Goal: Task Accomplishment & Management: Complete application form

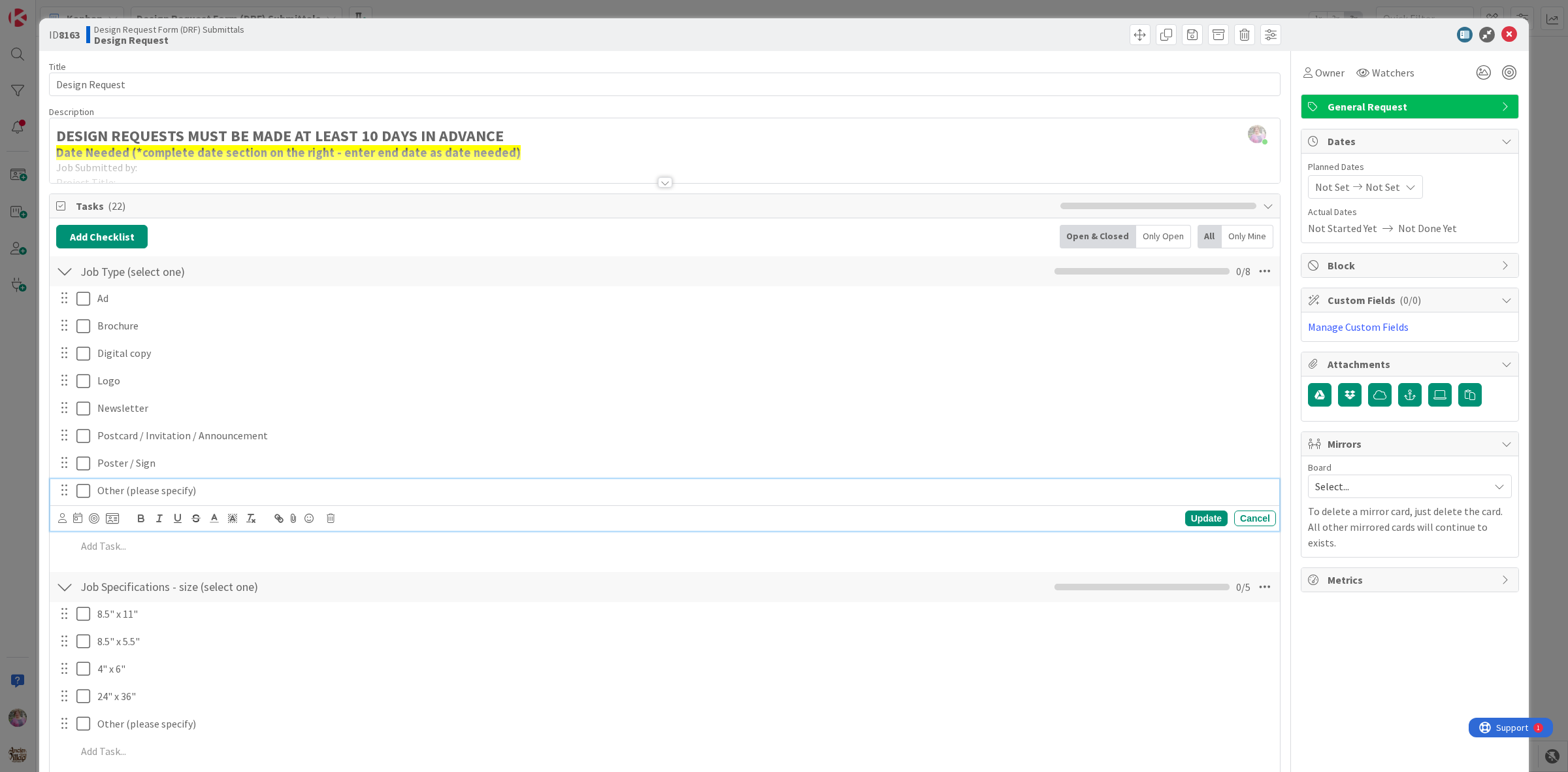
click at [78, 491] on icon at bounding box center [83, 491] width 14 height 16
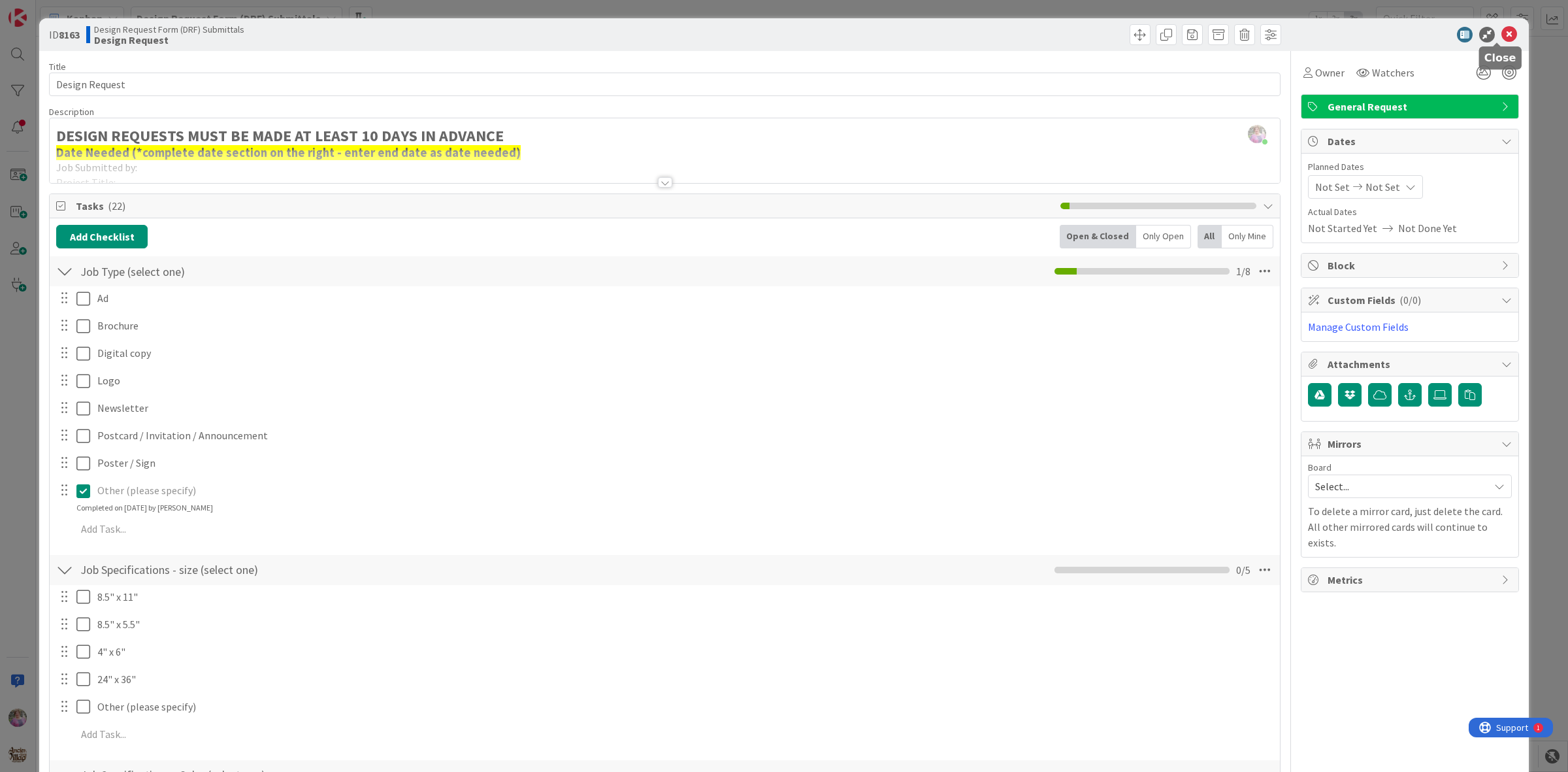
click at [1501, 35] on icon at bounding box center [1509, 35] width 16 height 16
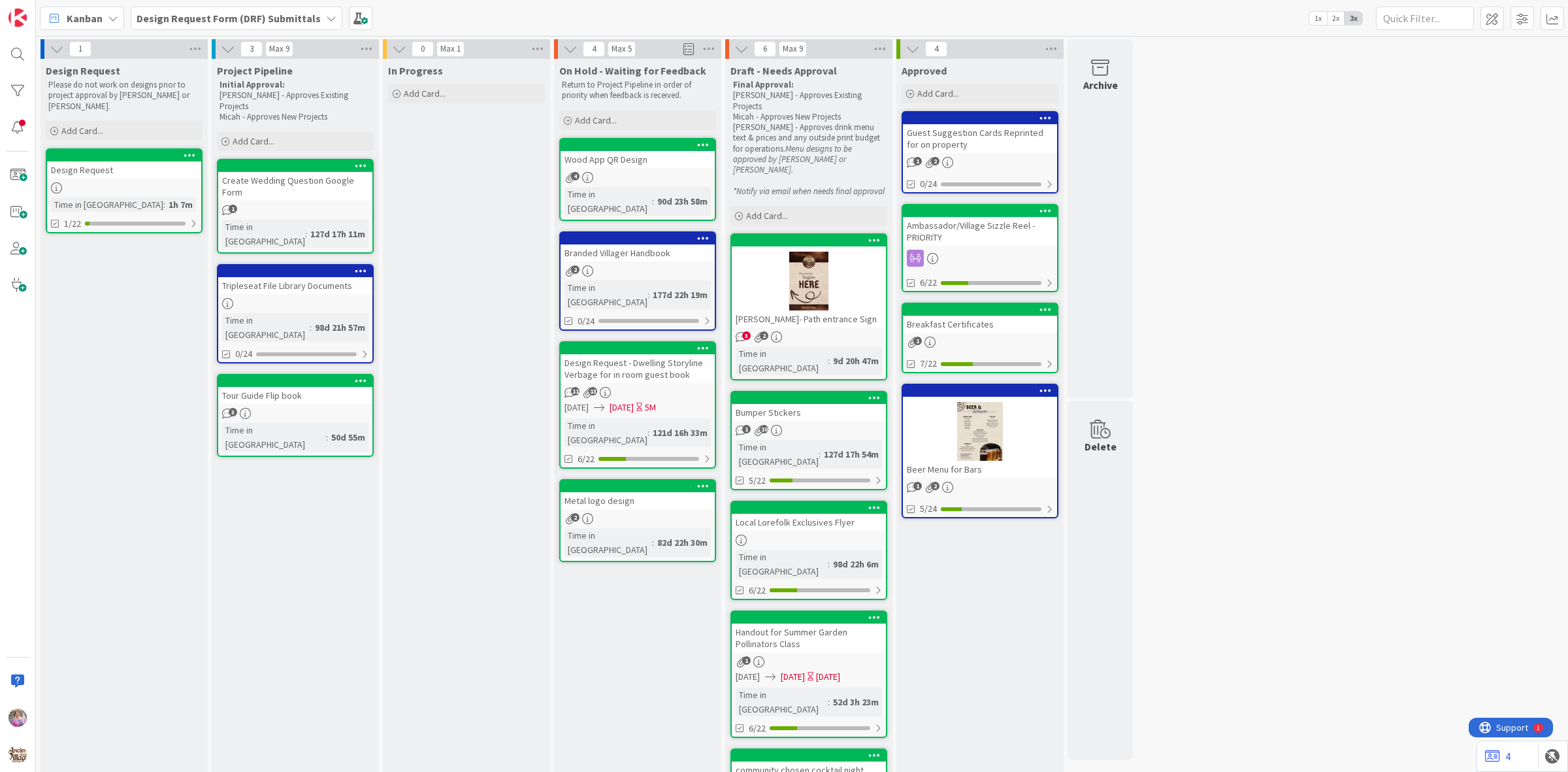
click at [113, 161] on div "Design Request" at bounding box center [124, 169] width 154 height 17
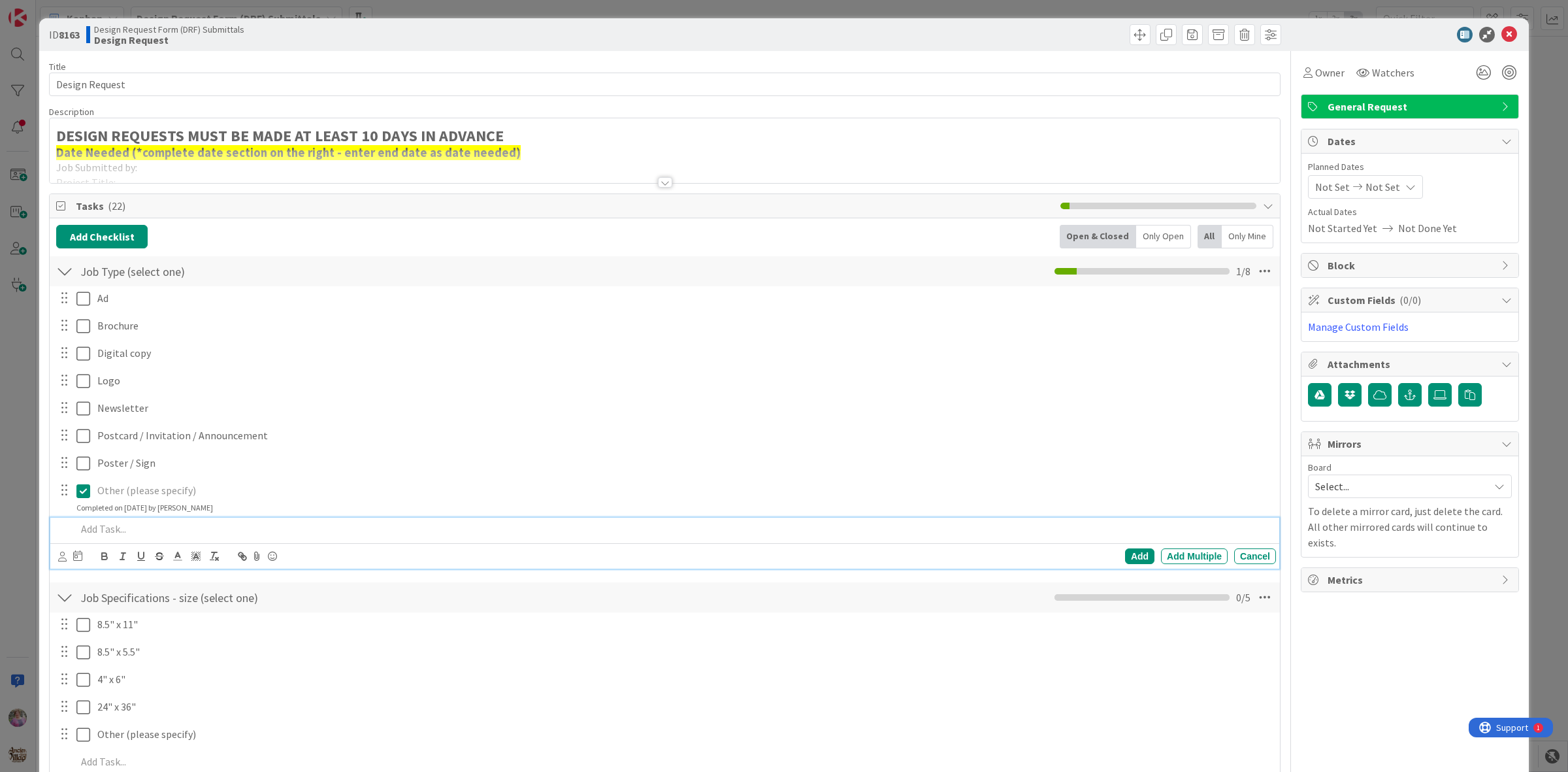
click at [164, 537] on div at bounding box center [673, 529] width 1204 height 23
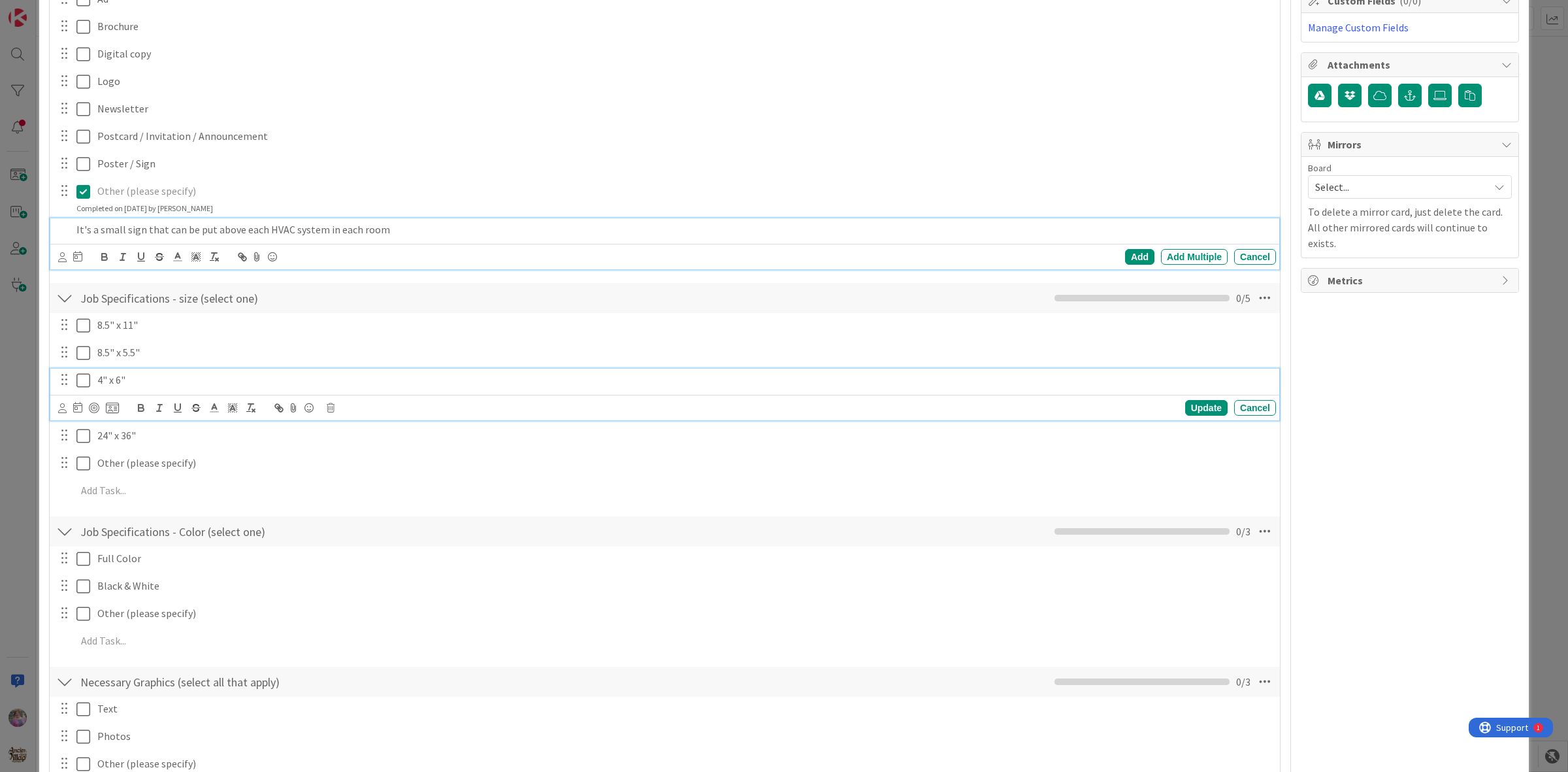
click at [83, 383] on icon at bounding box center [83, 380] width 14 height 16
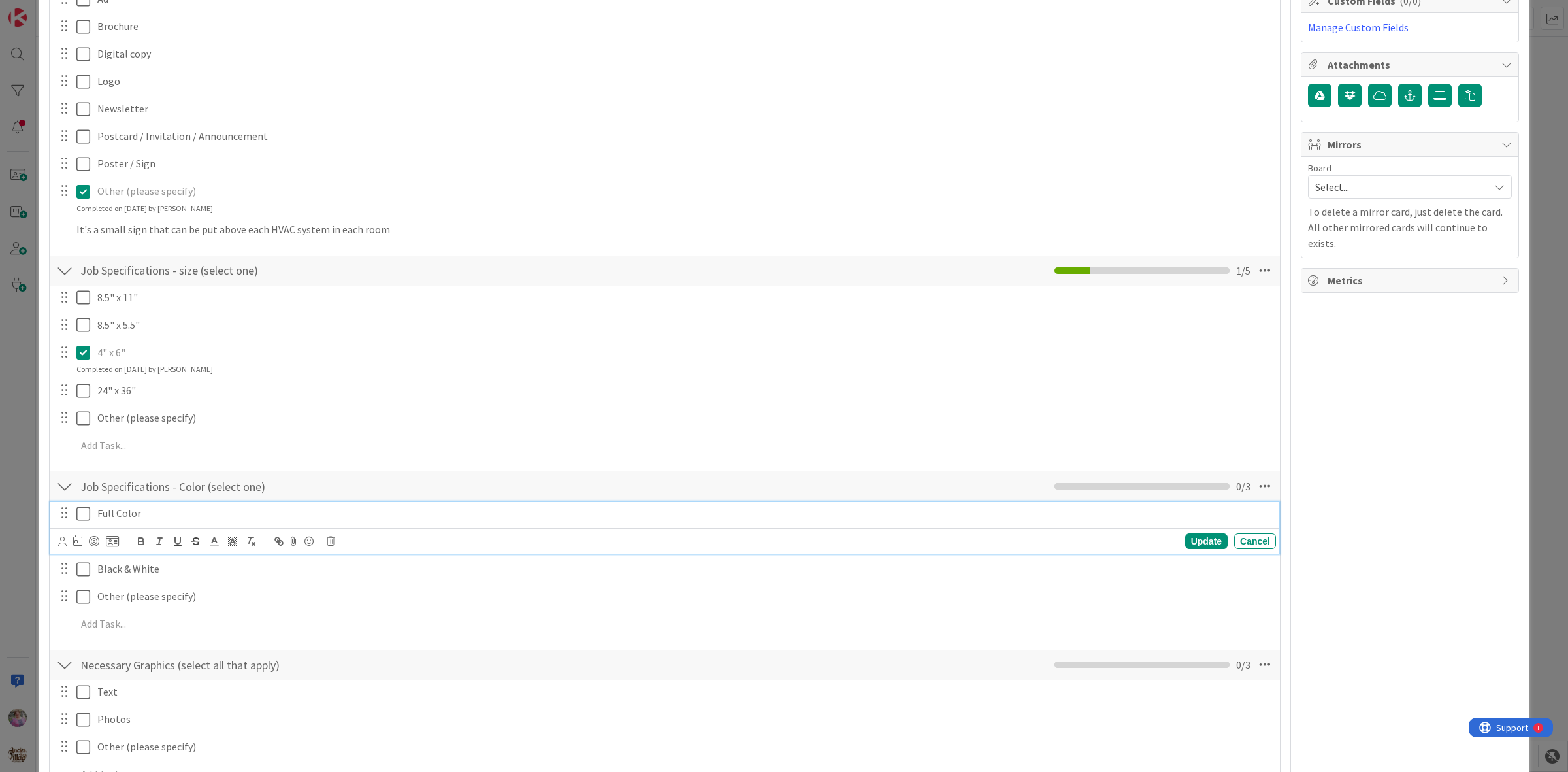
click at [83, 513] on icon at bounding box center [83, 513] width 14 height 16
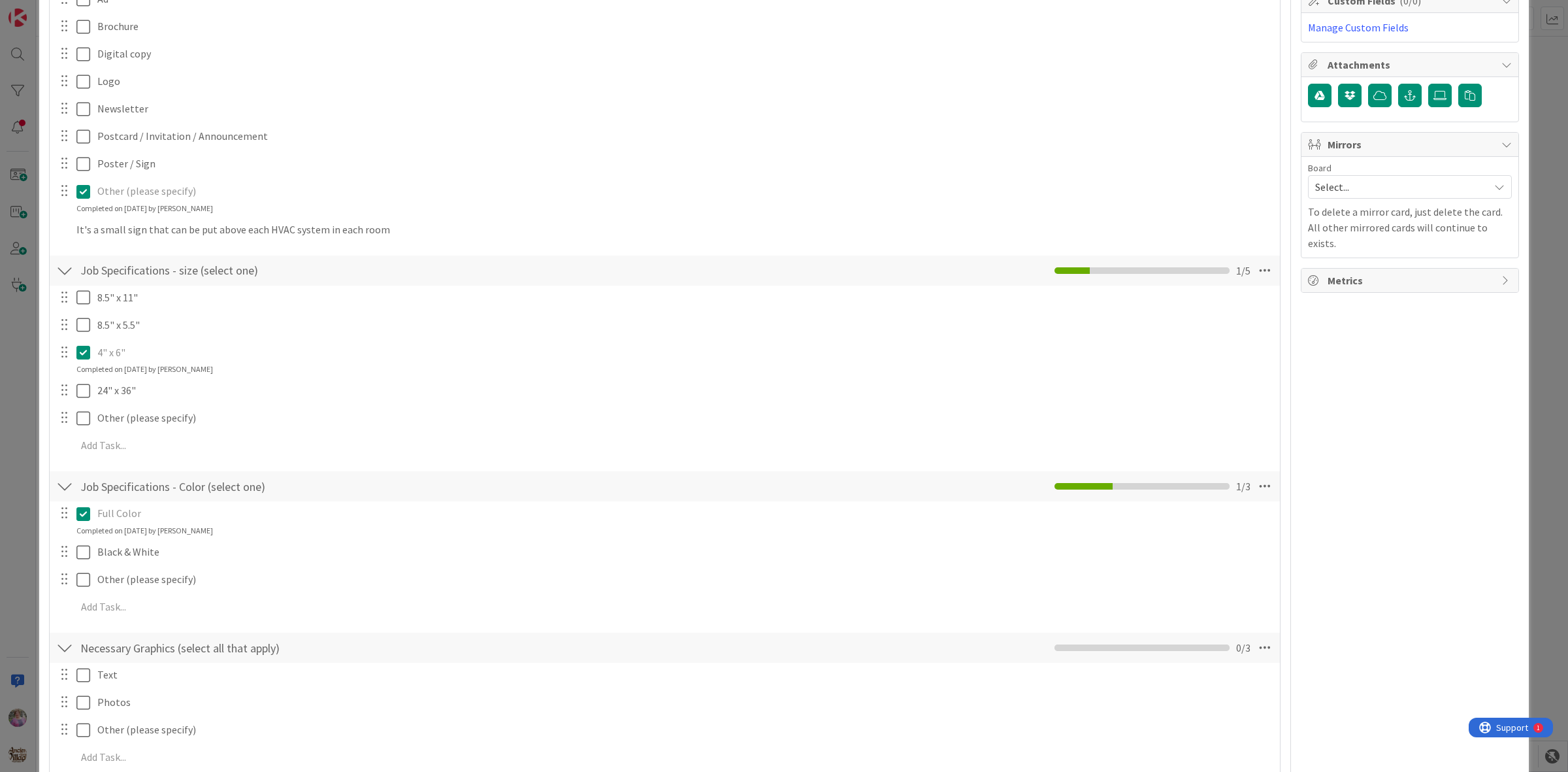
scroll to position [598, 0]
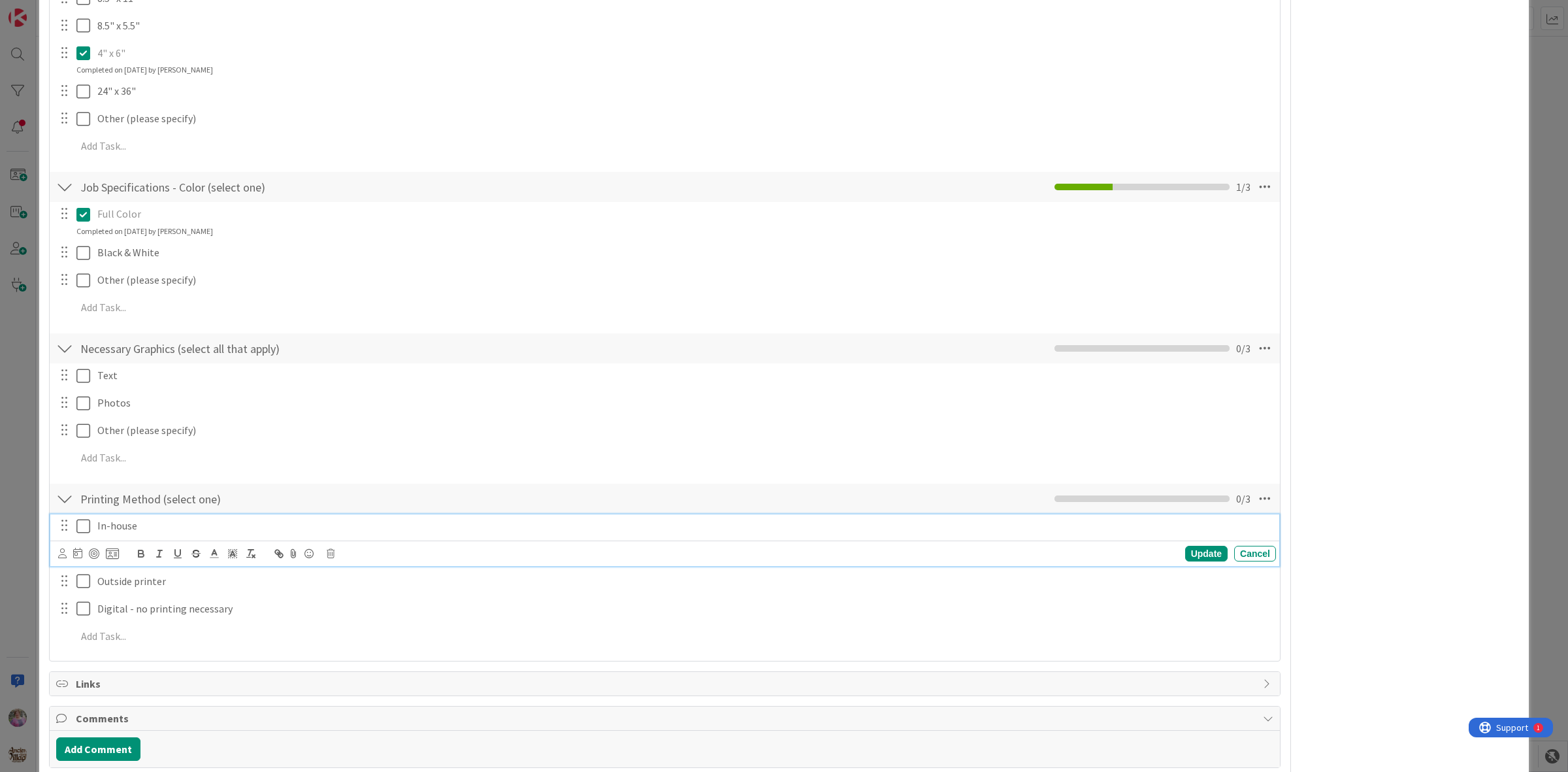
click at [79, 523] on icon at bounding box center [83, 526] width 14 height 16
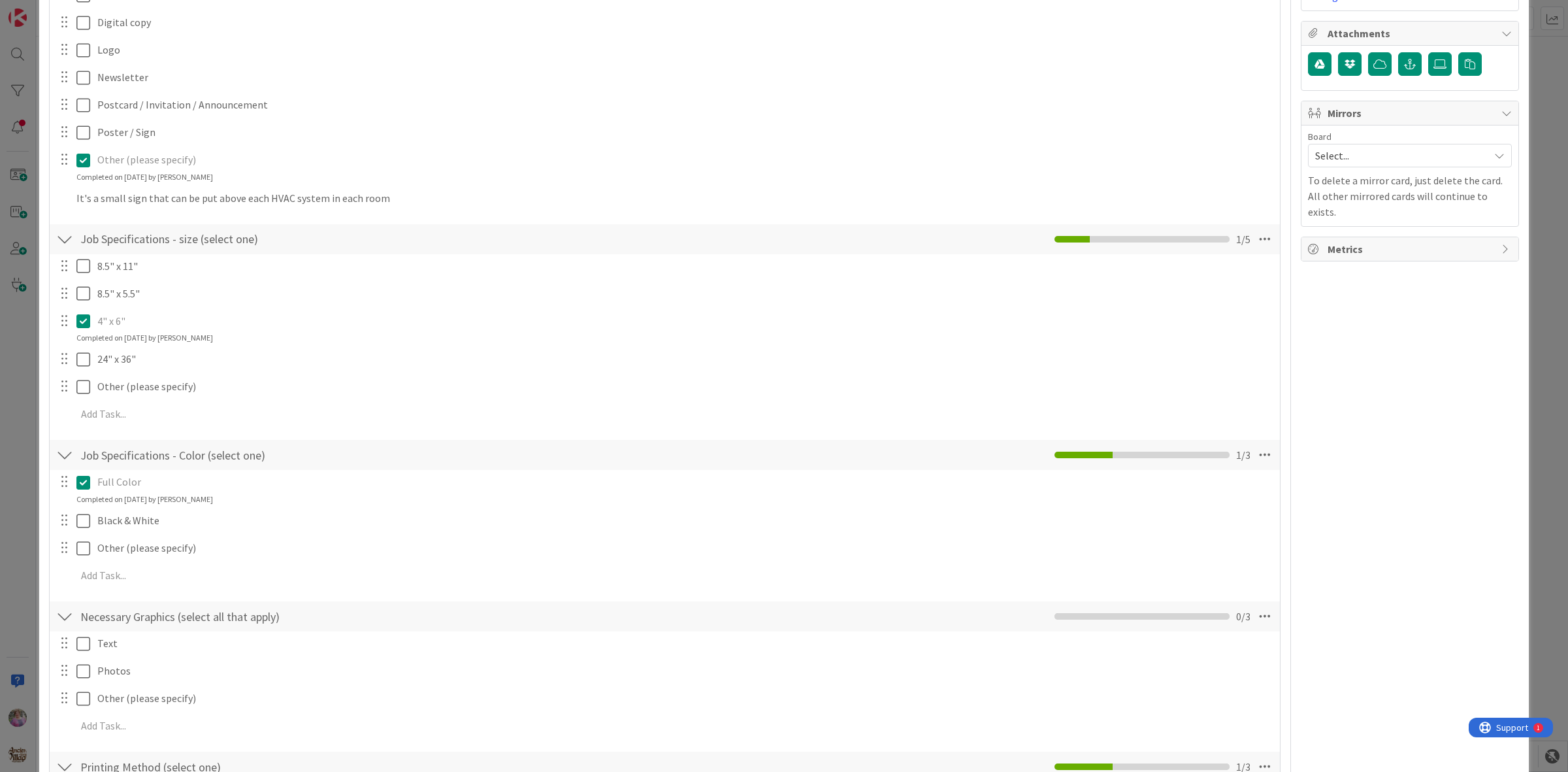
scroll to position [0, 0]
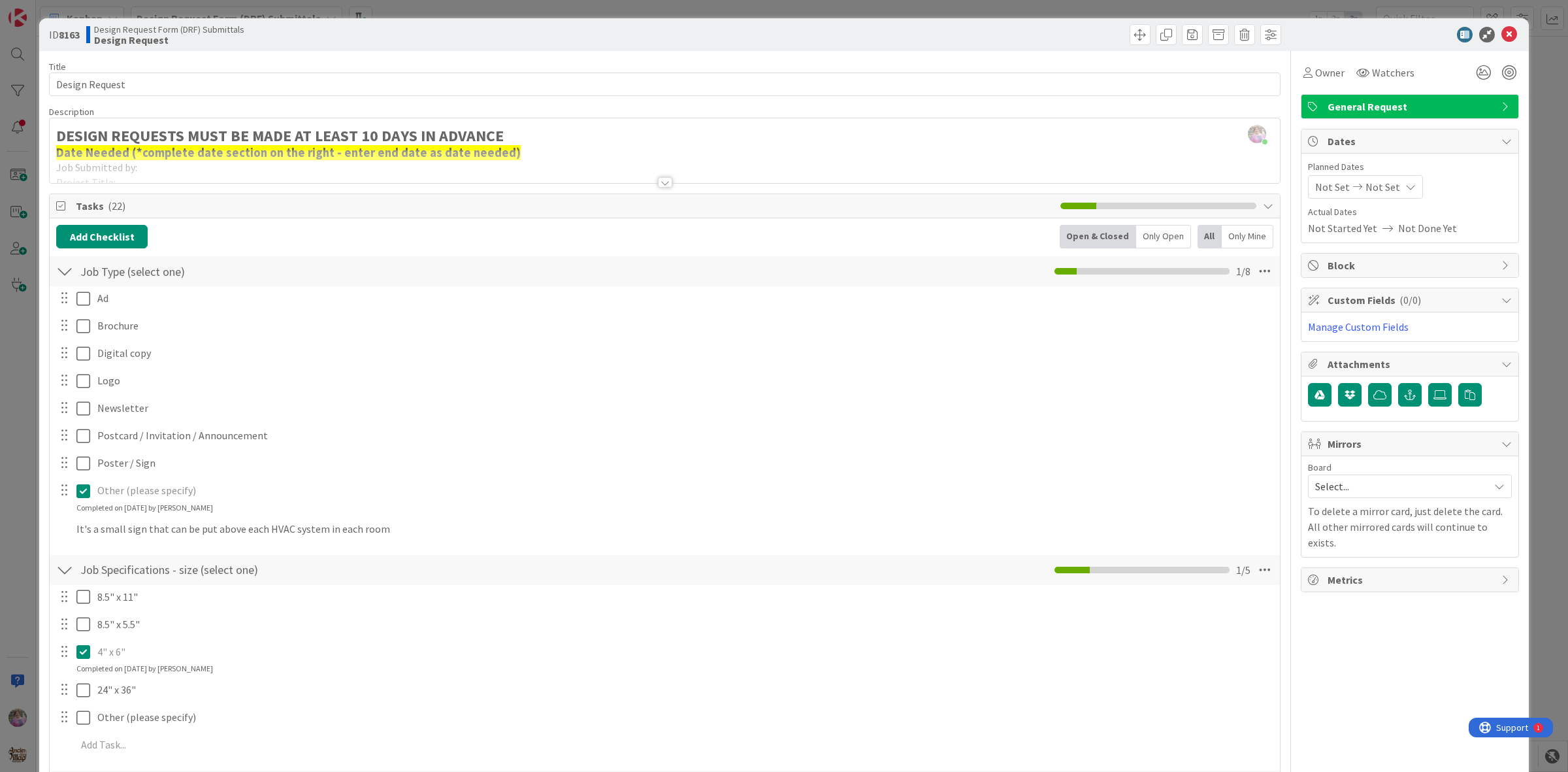
click at [658, 184] on div at bounding box center [665, 182] width 14 height 11
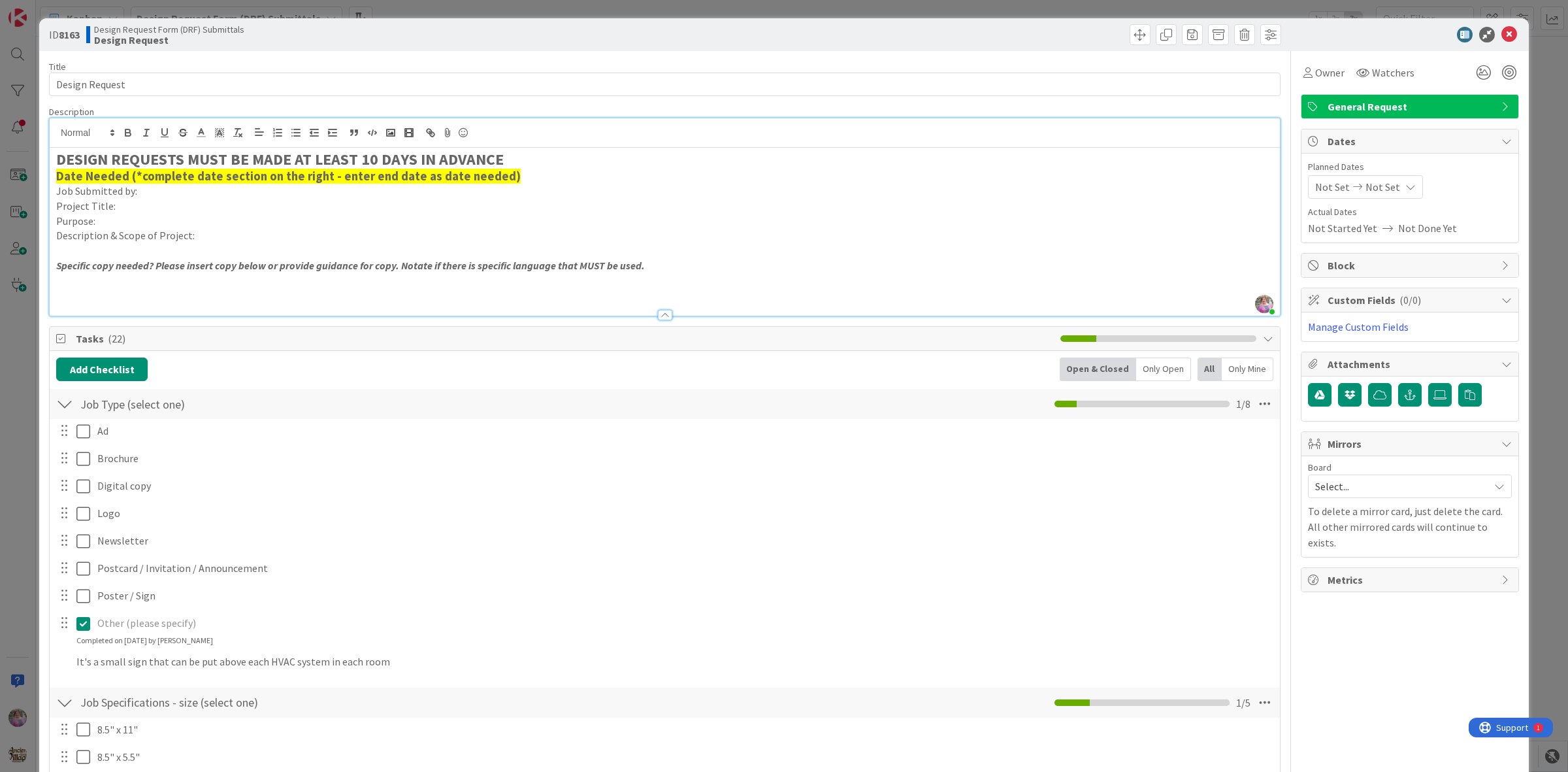
click at [166, 191] on p "Job Submitted by:" at bounding box center [664, 191] width 1217 height 15
click at [233, 239] on p "Description & Scope of Project:" at bounding box center [664, 235] width 1217 height 15
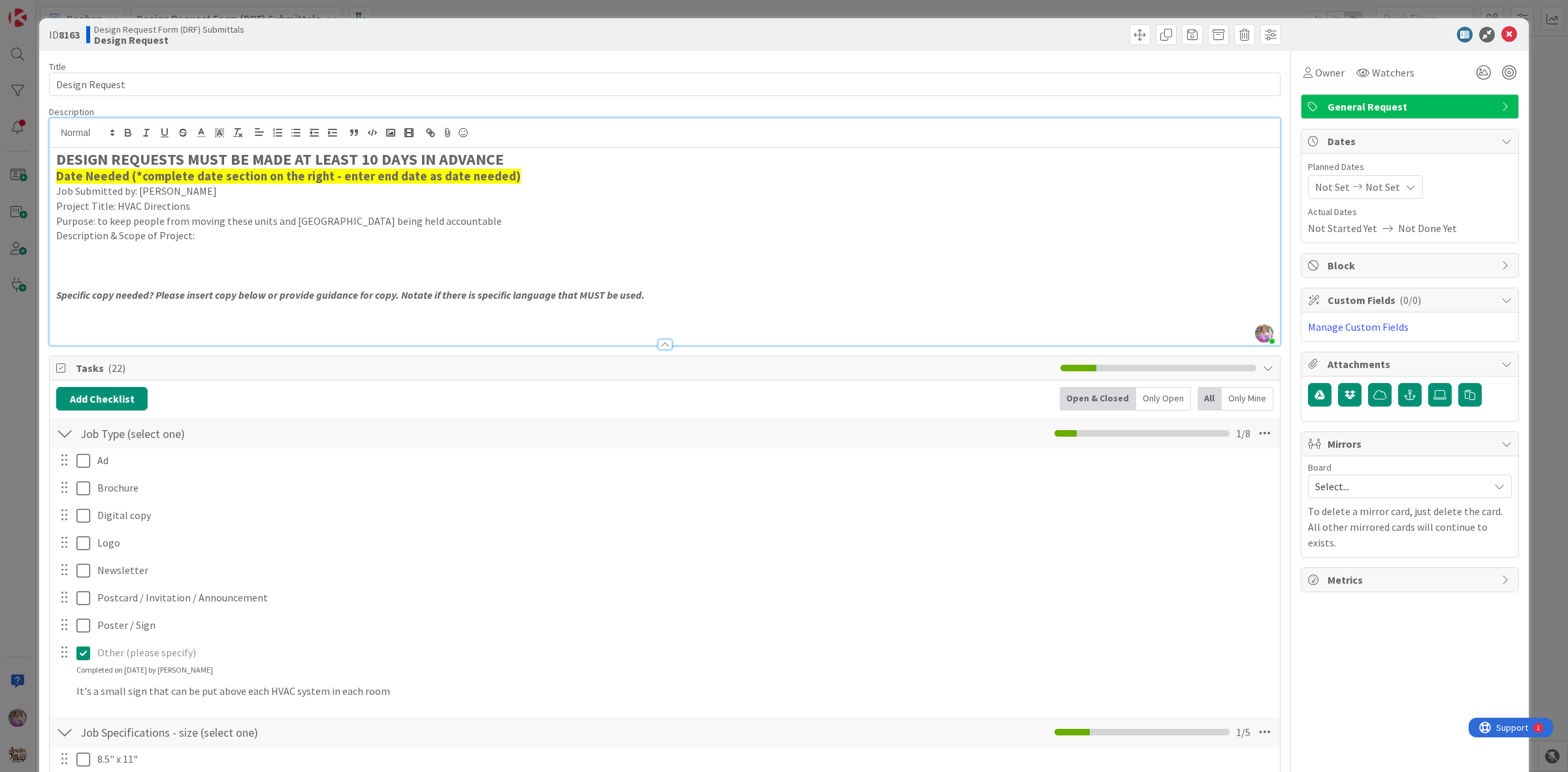
drag, startPoint x: 67, startPoint y: 251, endPoint x: 93, endPoint y: 259, distance: 27.2
click at [67, 251] on p at bounding box center [664, 250] width 1217 height 15
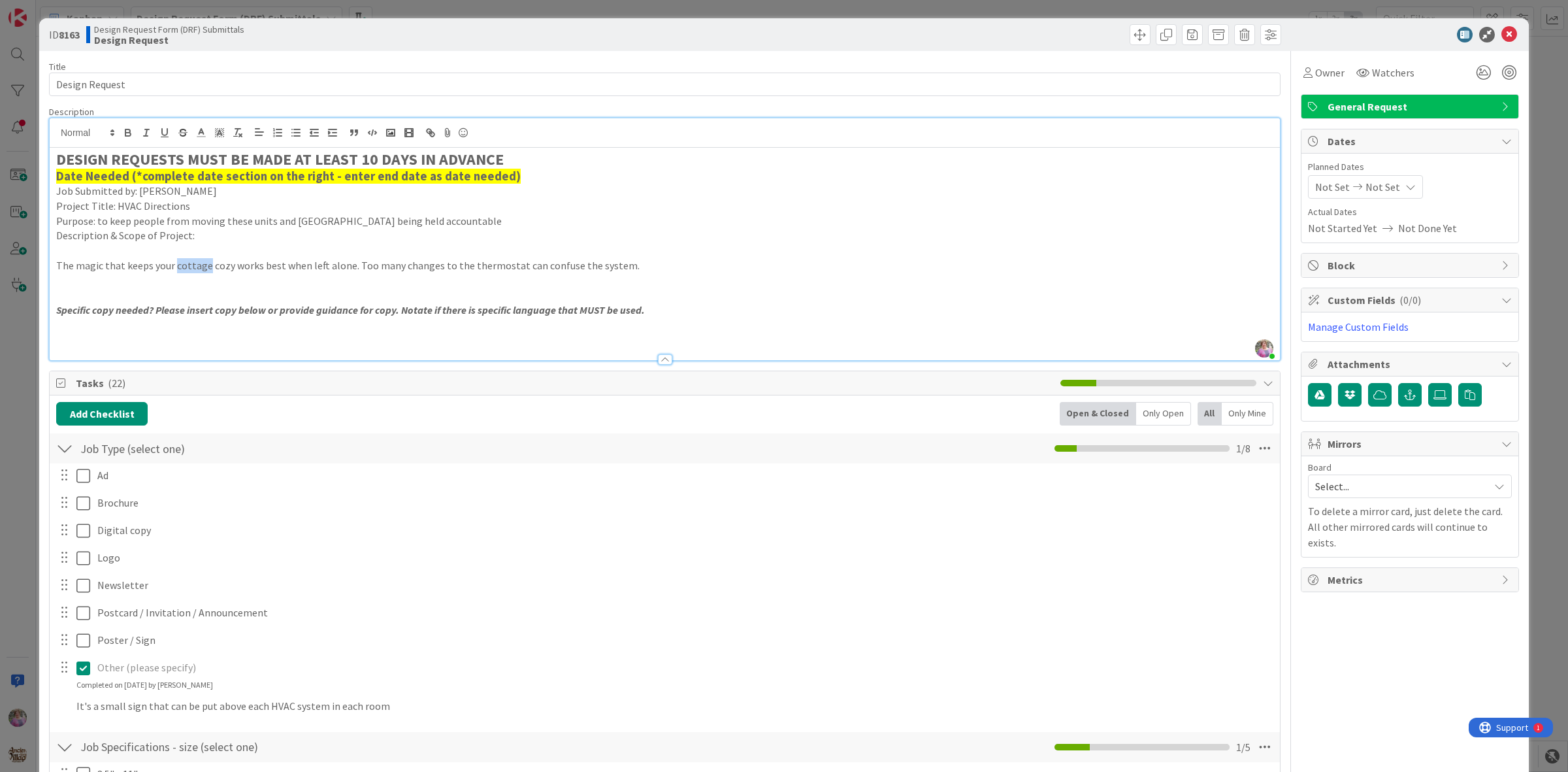
drag, startPoint x: 173, startPoint y: 269, endPoint x: 204, endPoint y: 264, distance: 31.4
click at [204, 264] on p "The magic that keeps your cottage cozy works best when left alone. Too many cha…" at bounding box center [664, 266] width 1217 height 15
drag, startPoint x: 198, startPoint y: 263, endPoint x: 256, endPoint y: 259, distance: 58.1
click at [256, 259] on p "The magic that keeps your room and dwelling cozy works best when left alone. To…" at bounding box center [664, 266] width 1217 height 15
drag, startPoint x: 56, startPoint y: 266, endPoint x: 667, endPoint y: 269, distance: 611.0
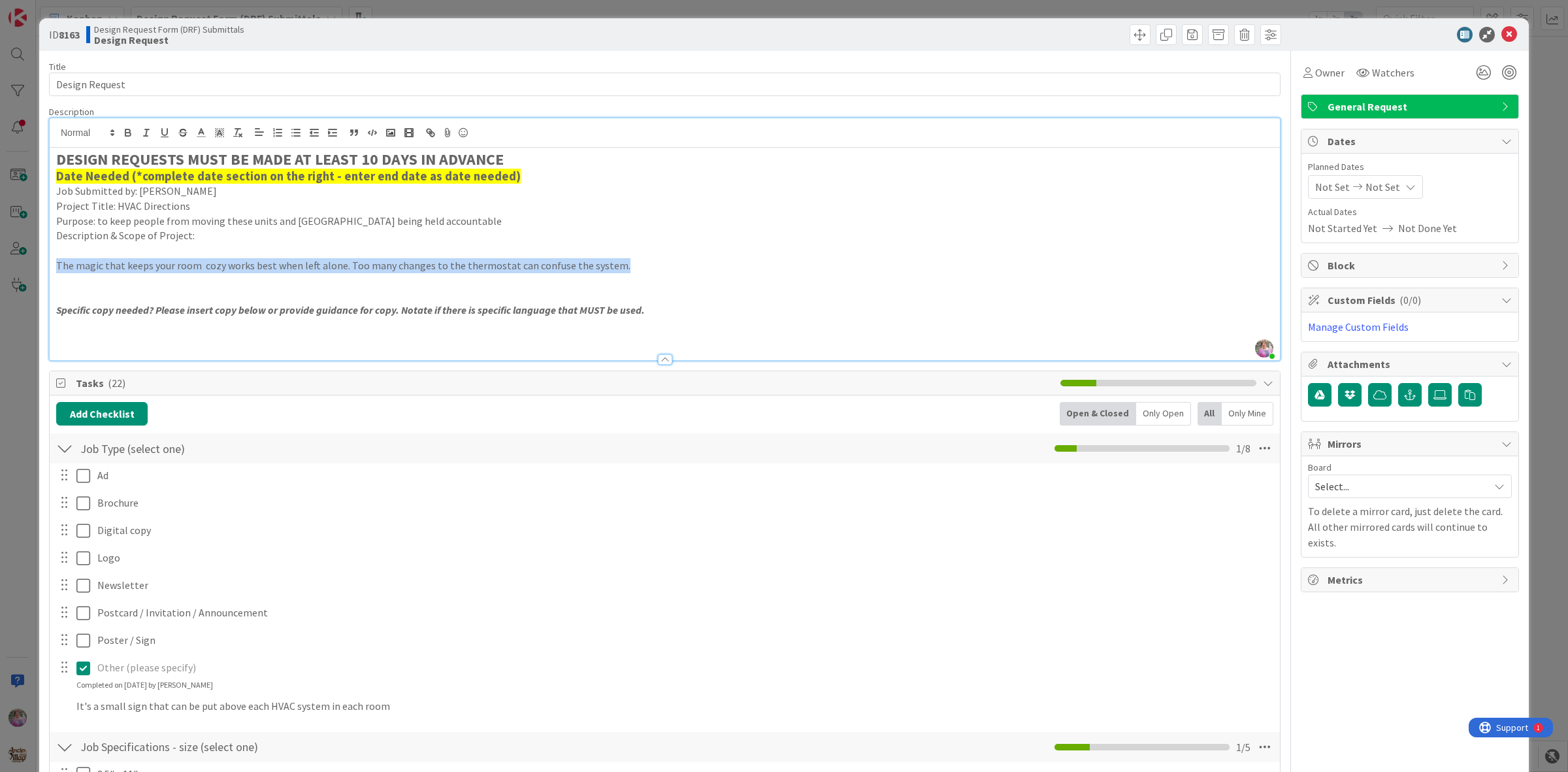
click at [667, 269] on p "The magic that keeps your room cozy works best when left alone. Too many change…" at bounding box center [664, 266] width 1217 height 15
copy p "The magic that keeps your room cozy works best when left alone. Too many change…"
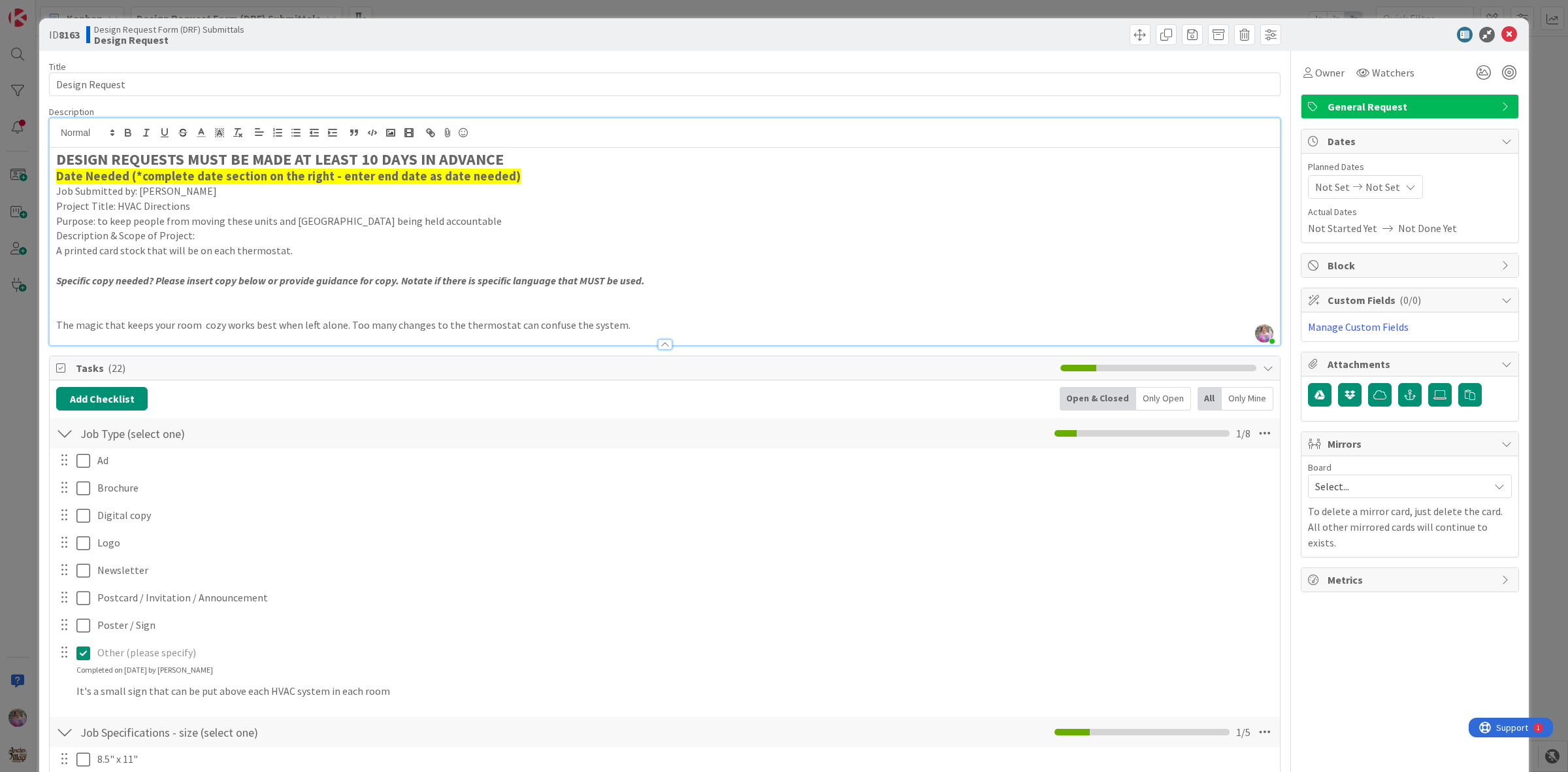
click at [625, 325] on p "The magic that keeps your room cozy works best when left alone. Too many change…" at bounding box center [664, 324] width 1217 height 15
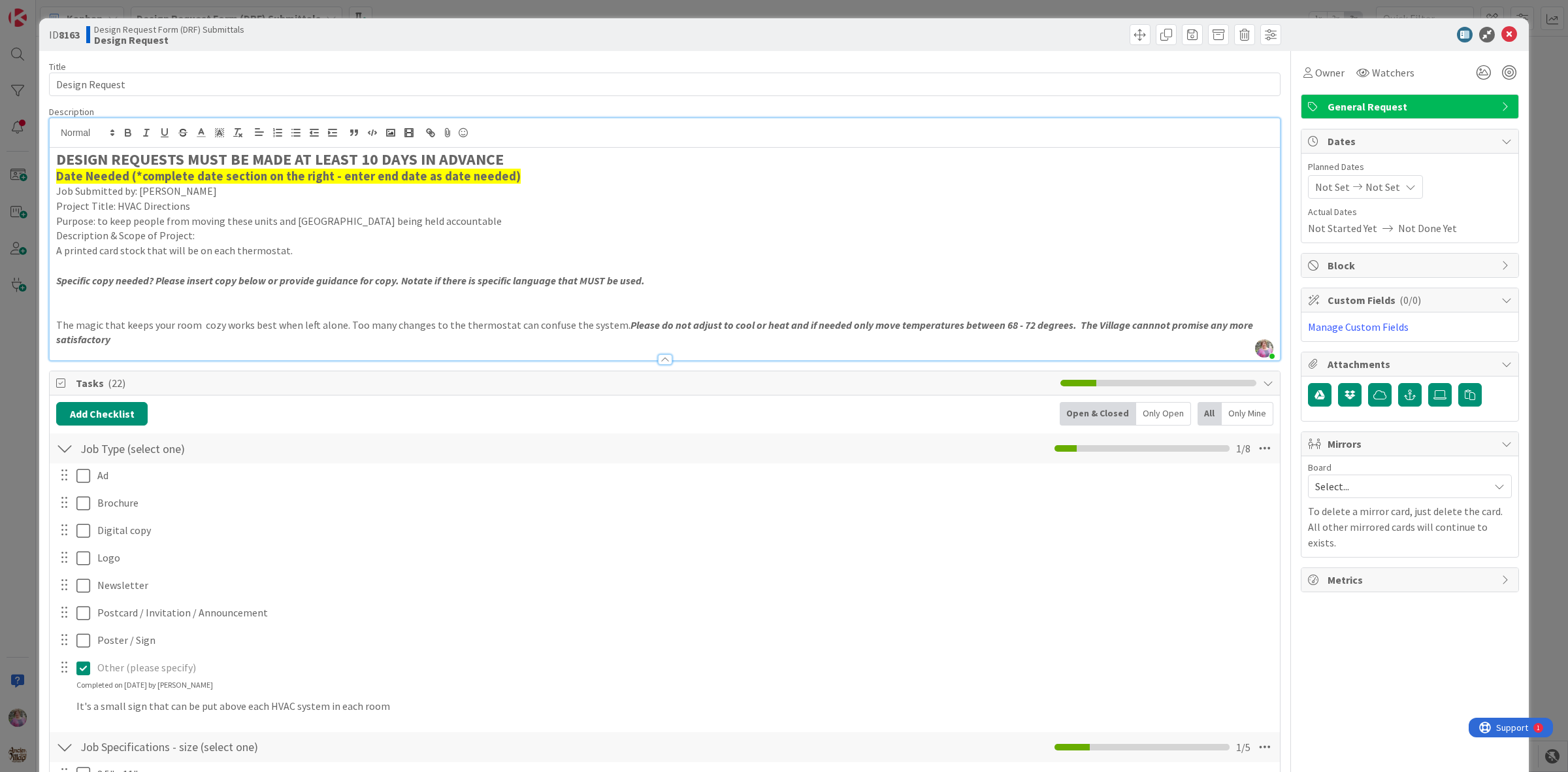
click at [335, 327] on p "The magic that keeps your room cozy works best when left alone. Too many change…" at bounding box center [664, 332] width 1217 height 30
click at [71, 338] on em "Please do not adjust to cool or heat and if needed only move temperatures betwe…" at bounding box center [661, 332] width 1211 height 28
click at [250, 340] on p "The magic that keeps your room cozy works best when left alone and the door shu…" at bounding box center [664, 332] width 1217 height 30
drag, startPoint x: 53, startPoint y: 322, endPoint x: 580, endPoint y: 336, distance: 527.2
click at [580, 336] on div "DESIGN REQUESTS MUST BE MADE AT LEAST 10 DAYS IN ADVANCE Date Needed (*complete…" at bounding box center [665, 254] width 1230 height 212
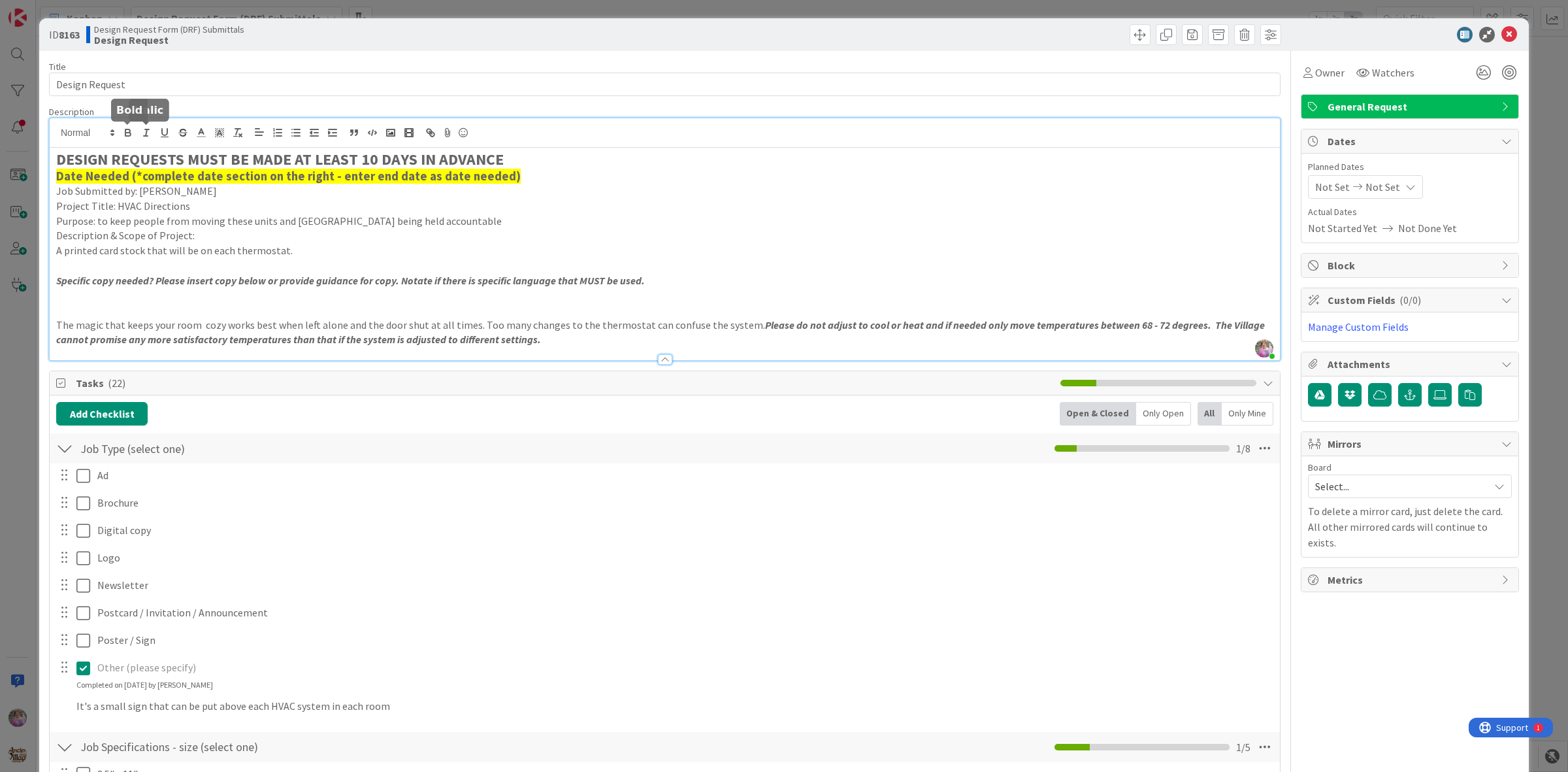
click at [125, 132] on icon "button" at bounding box center [127, 131] width 4 height 4
click at [143, 132] on icon "button" at bounding box center [145, 132] width 11 height 11
click at [578, 342] on strong "The magic that keeps your room cozy works best when left alone and the door shu…" at bounding box center [652, 332] width 1191 height 28
click at [592, 338] on p "The magic that keeps your room cozy works best when left alone and the door shu…" at bounding box center [664, 332] width 1217 height 30
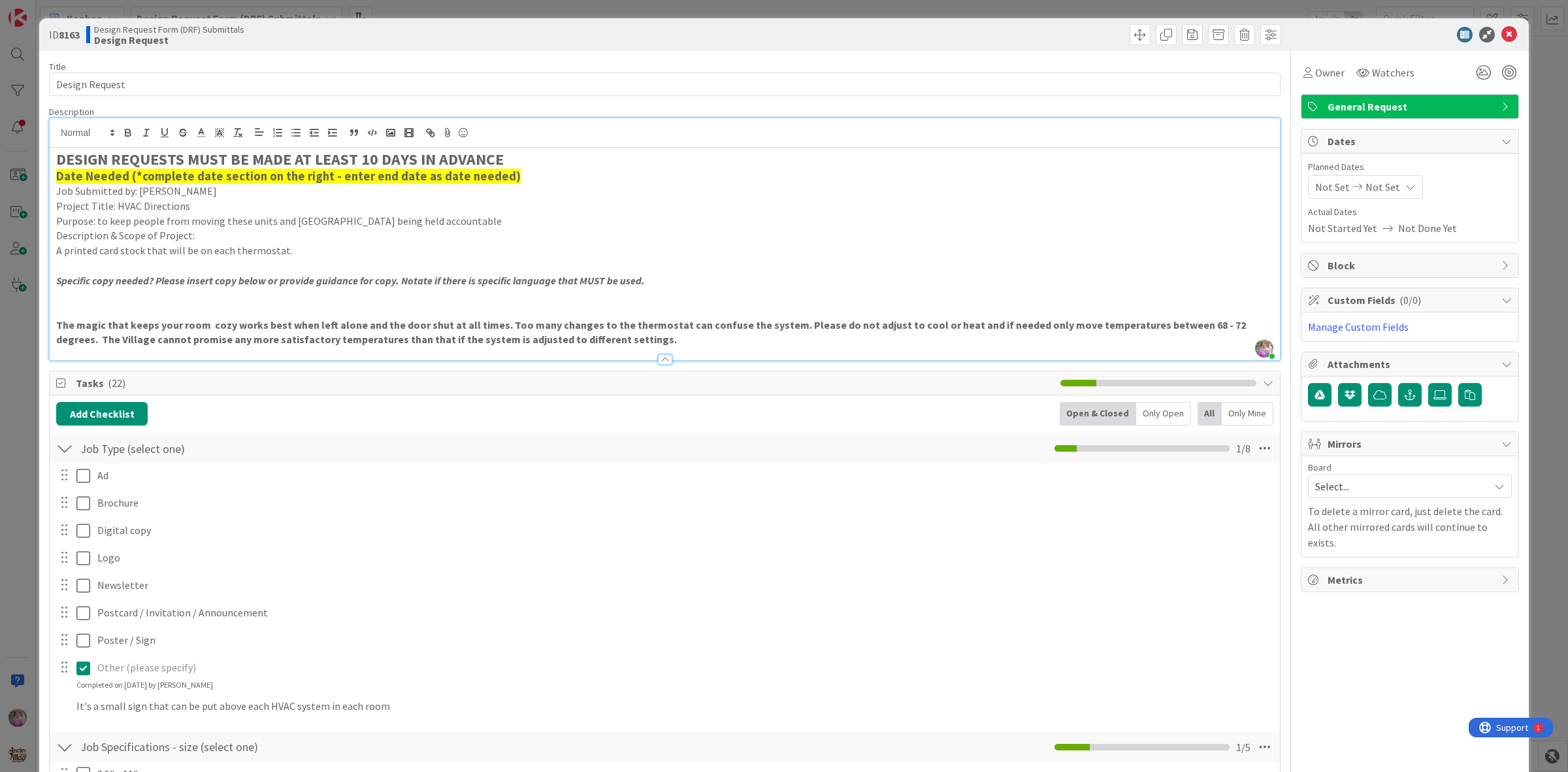
click at [487, 344] on strong "The magic that keeps your room cozy works best when left alone and the door shu…" at bounding box center [652, 332] width 1191 height 28
click at [699, 344] on p "The magic that keeps your room cozy works best when left alone and the door shu…" at bounding box center [664, 332] width 1217 height 30
click at [520, 178] on h3 "Date Needed (*complete date section on the right - enter end date as date neede…" at bounding box center [664, 176] width 1217 height 14
click at [1501, 28] on icon at bounding box center [1509, 35] width 16 height 16
